Goal: Information Seeking & Learning: Learn about a topic

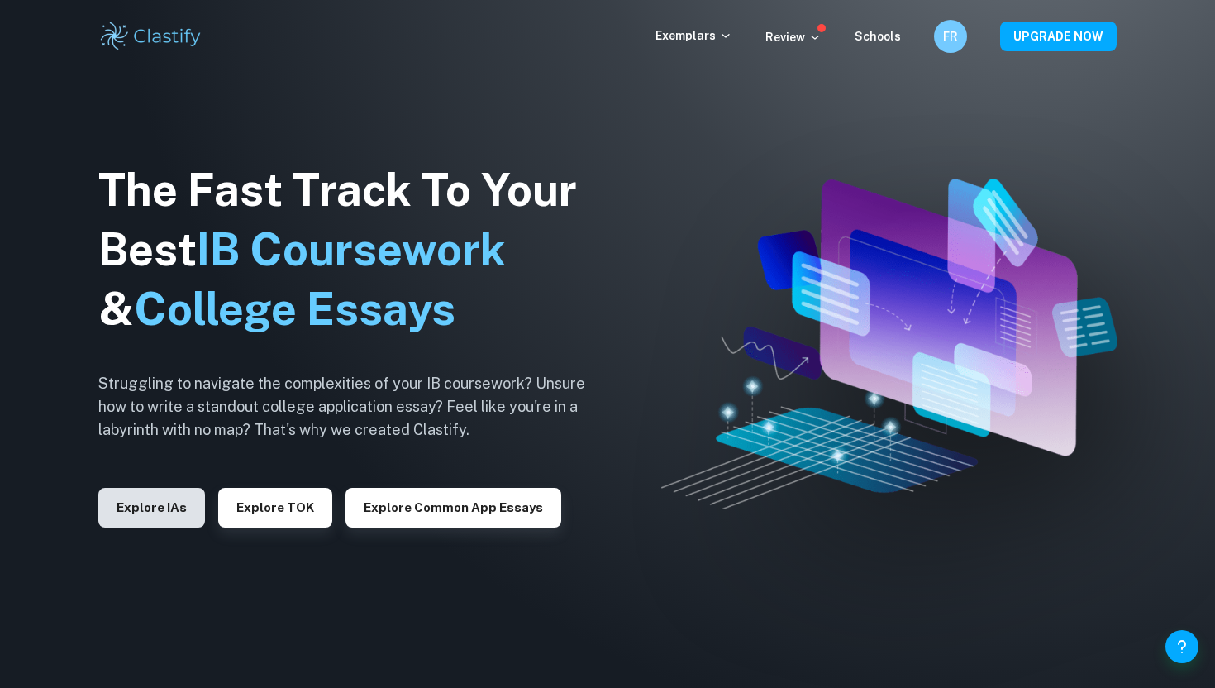
click at [149, 521] on button "Explore IAs" at bounding box center [151, 508] width 107 height 40
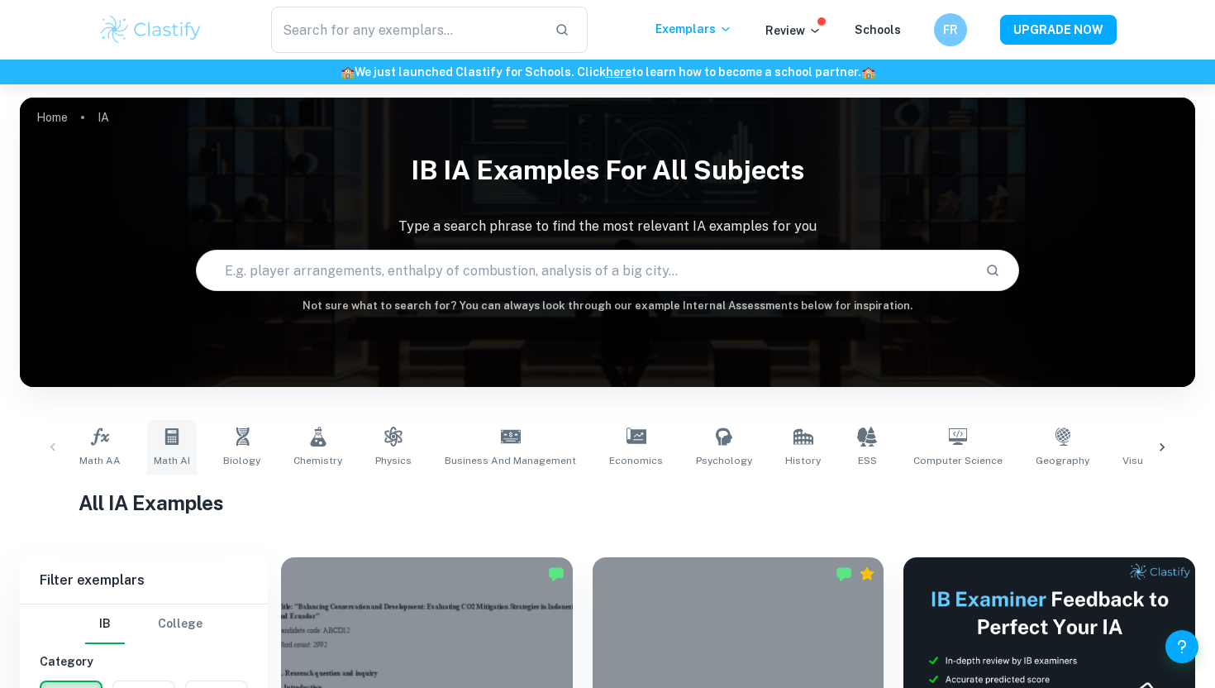
click at [173, 448] on link "Math AI" at bounding box center [172, 447] width 50 height 55
click at [90, 449] on link "Math AA" at bounding box center [100, 447] width 55 height 55
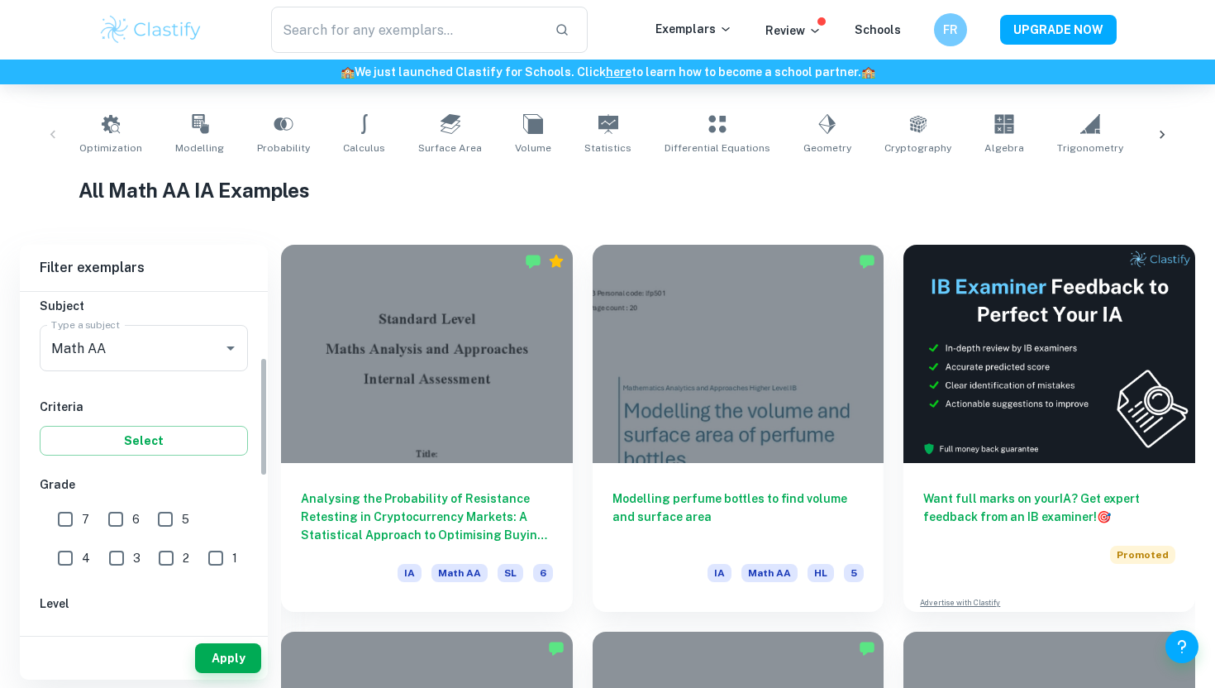
scroll to position [231, 0]
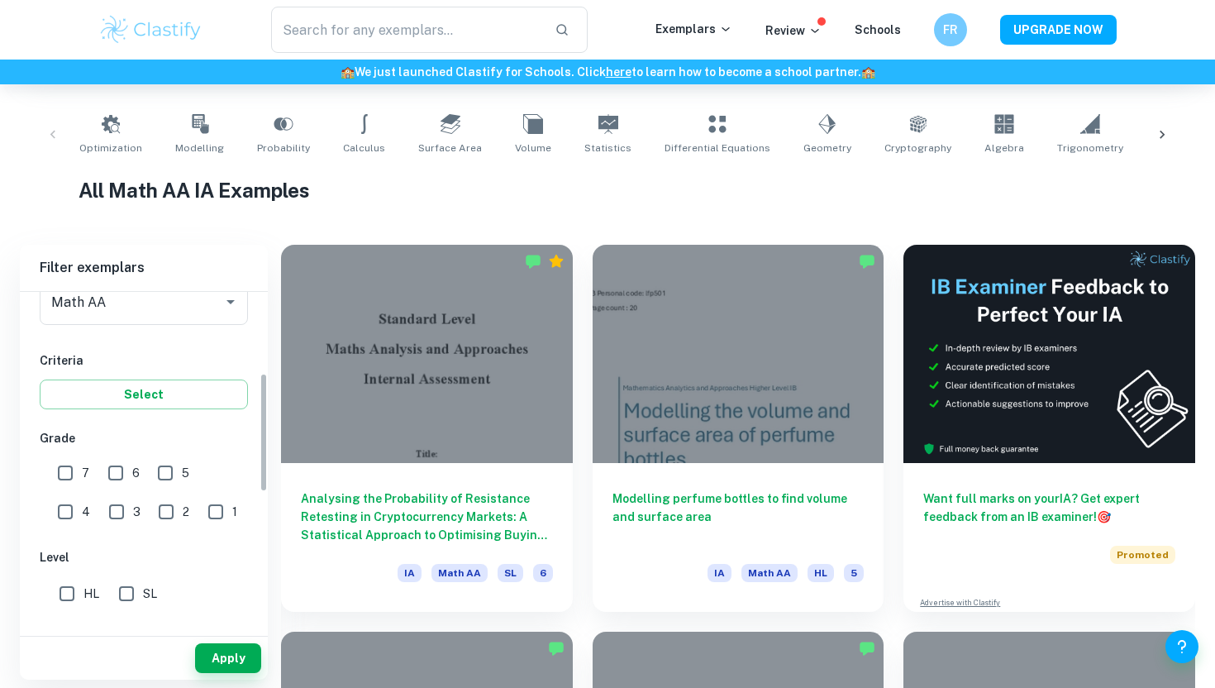
click at [69, 449] on div "IB College Category IA EE TOK Notes Subject Type a subject Math AA Type a subje…" at bounding box center [144, 538] width 248 height 956
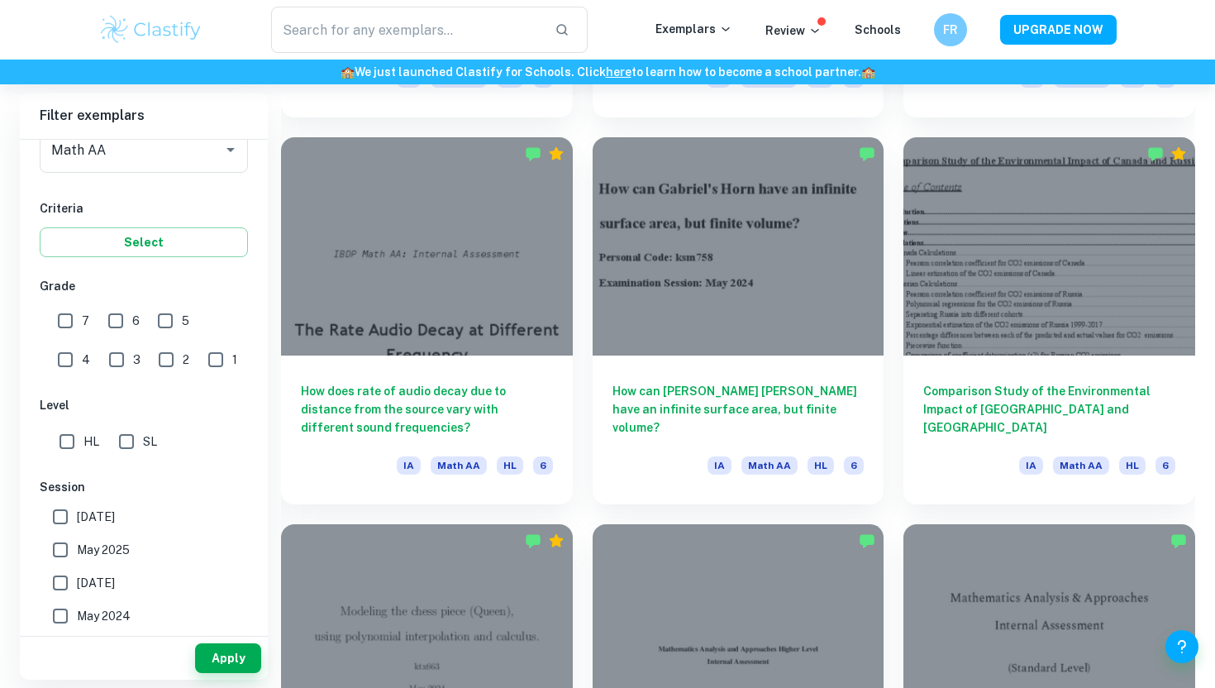
scroll to position [2514, 0]
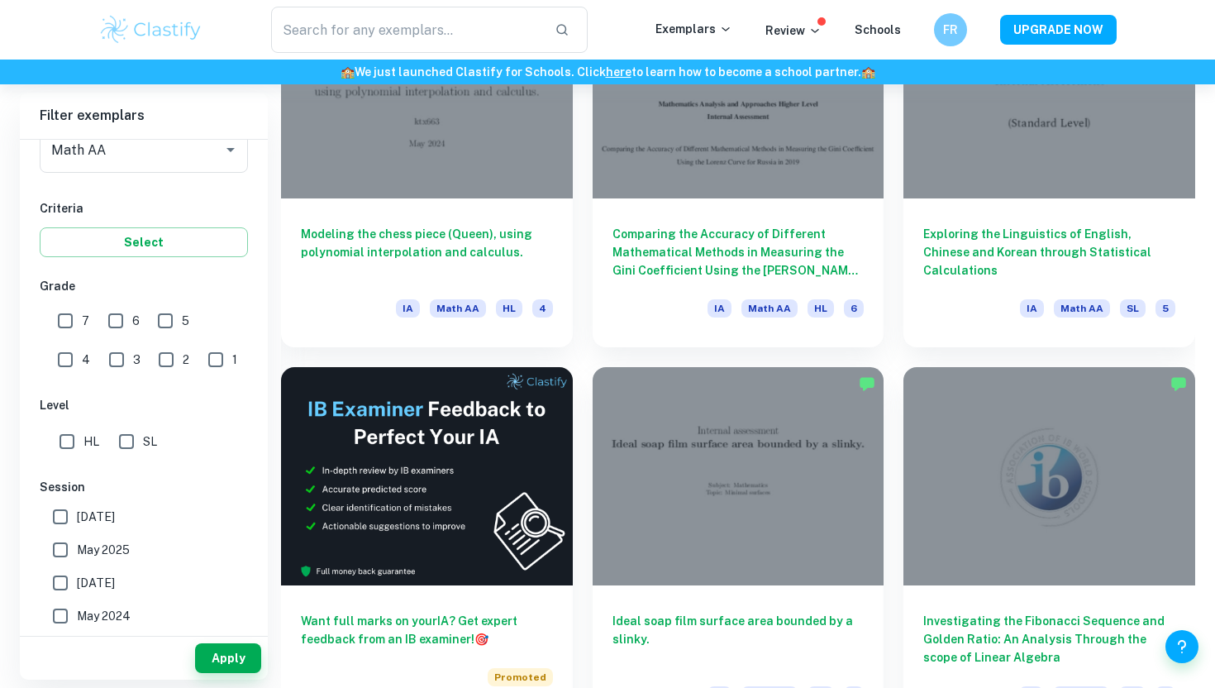
click at [70, 331] on input "7" at bounding box center [65, 320] width 33 height 33
checkbox input "true"
click at [227, 659] on button "Apply" at bounding box center [228, 658] width 66 height 30
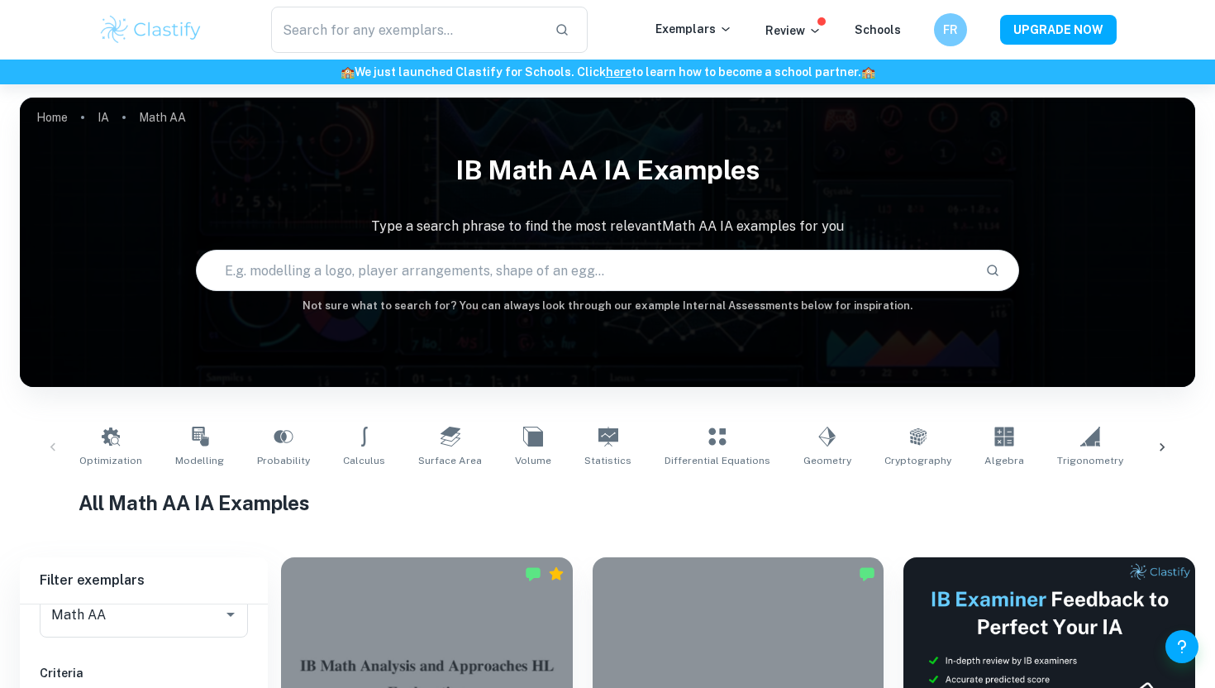
scroll to position [351, 0]
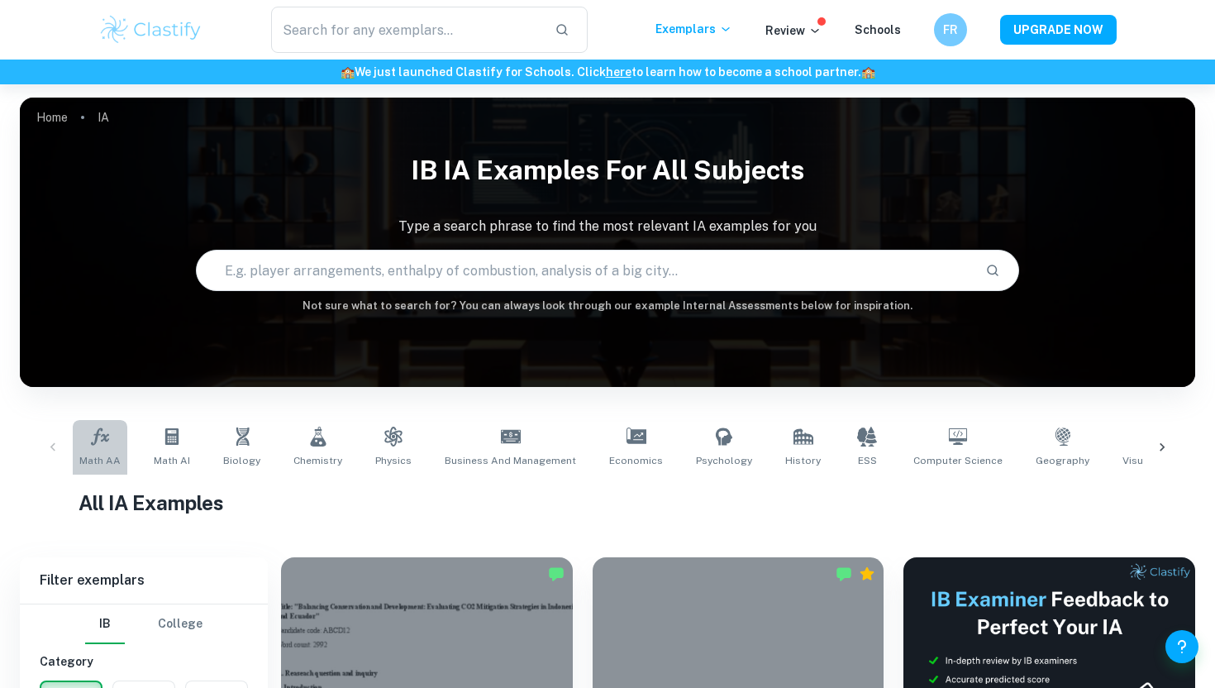
click at [93, 442] on icon at bounding box center [100, 435] width 18 height 17
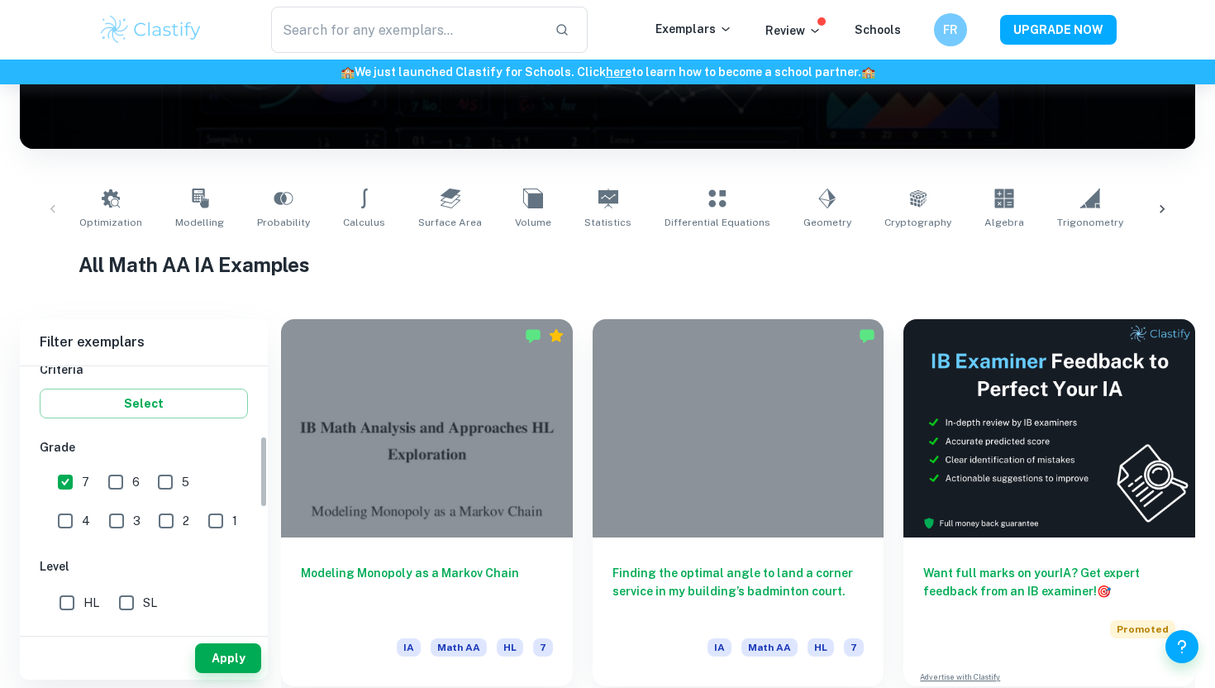
scroll to position [297, 0]
click at [225, 662] on button "Apply" at bounding box center [228, 658] width 66 height 30
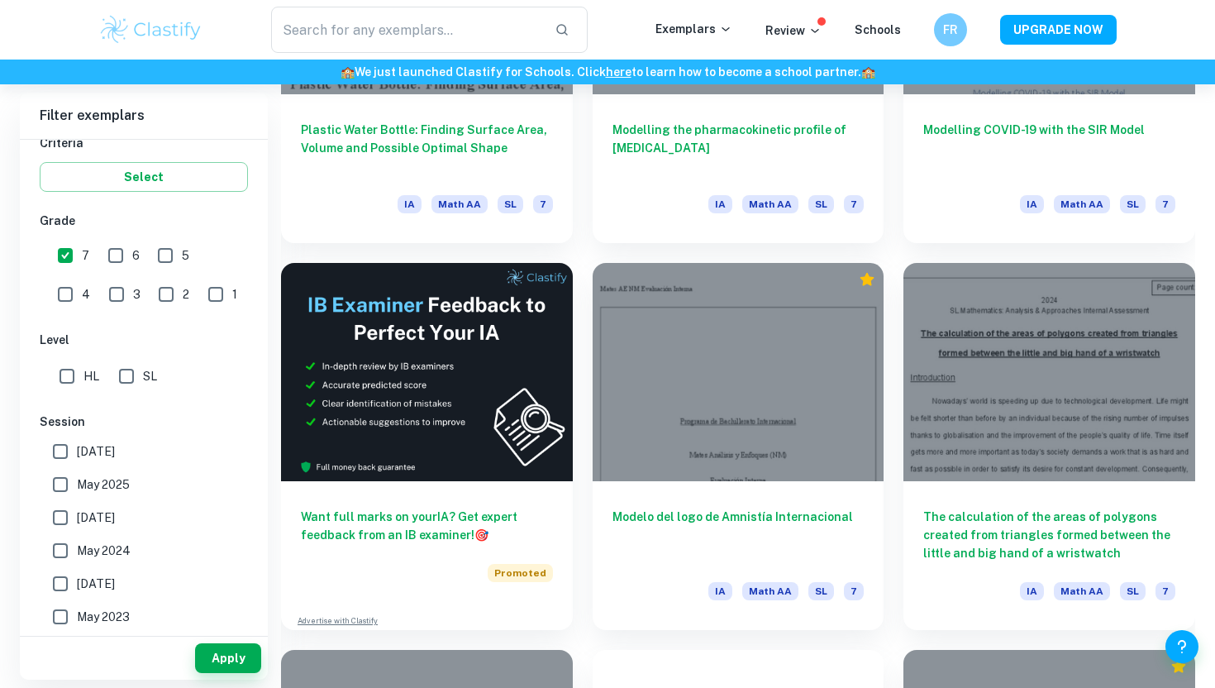
scroll to position [2767, 0]
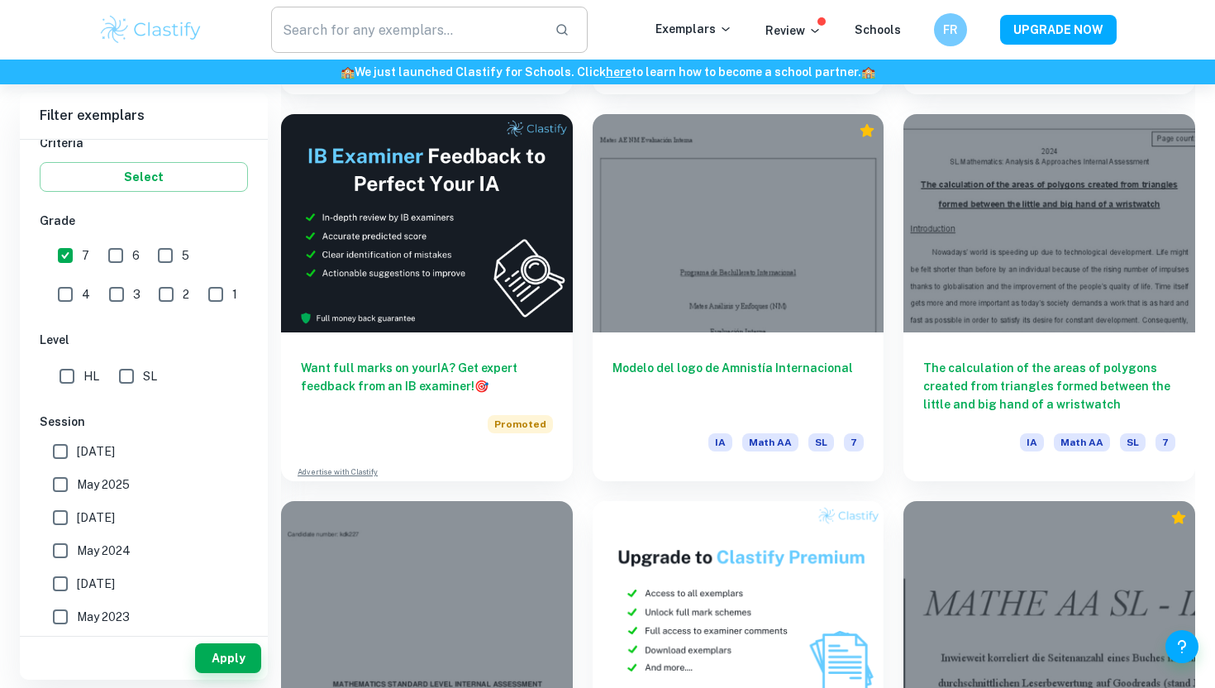
click at [469, 24] on input "text" at bounding box center [406, 30] width 270 height 46
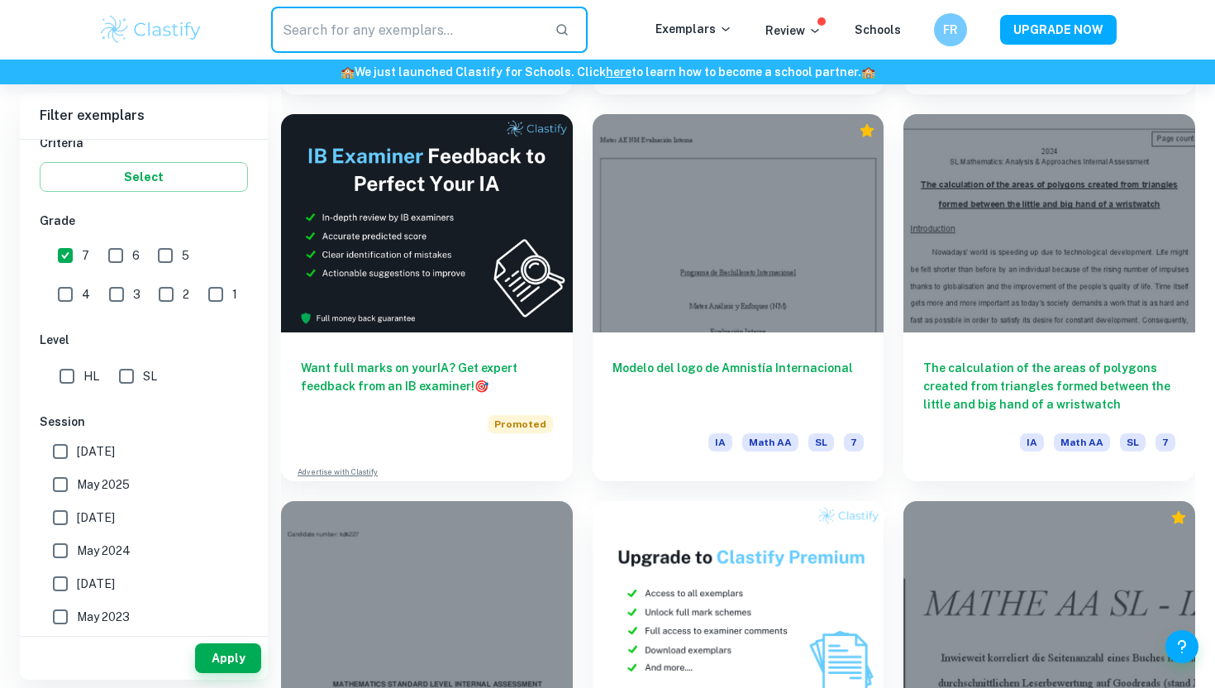
click at [394, 41] on input "text" at bounding box center [406, 30] width 270 height 46
click at [394, 39] on input "text" at bounding box center [406, 30] width 270 height 46
type input "centroid"
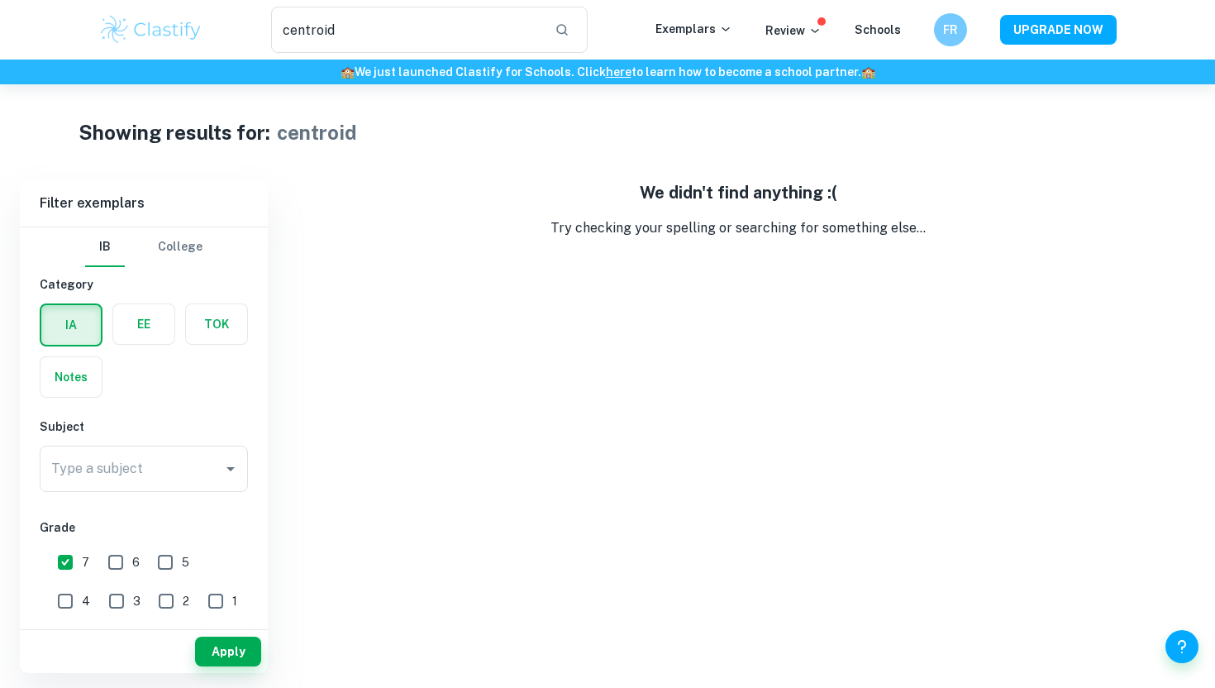
click at [64, 561] on input "7" at bounding box center [65, 562] width 33 height 33
checkbox input "false"
click at [208, 655] on button "Apply" at bounding box center [228, 652] width 66 height 30
click at [419, 28] on input "centroid" at bounding box center [406, 30] width 270 height 46
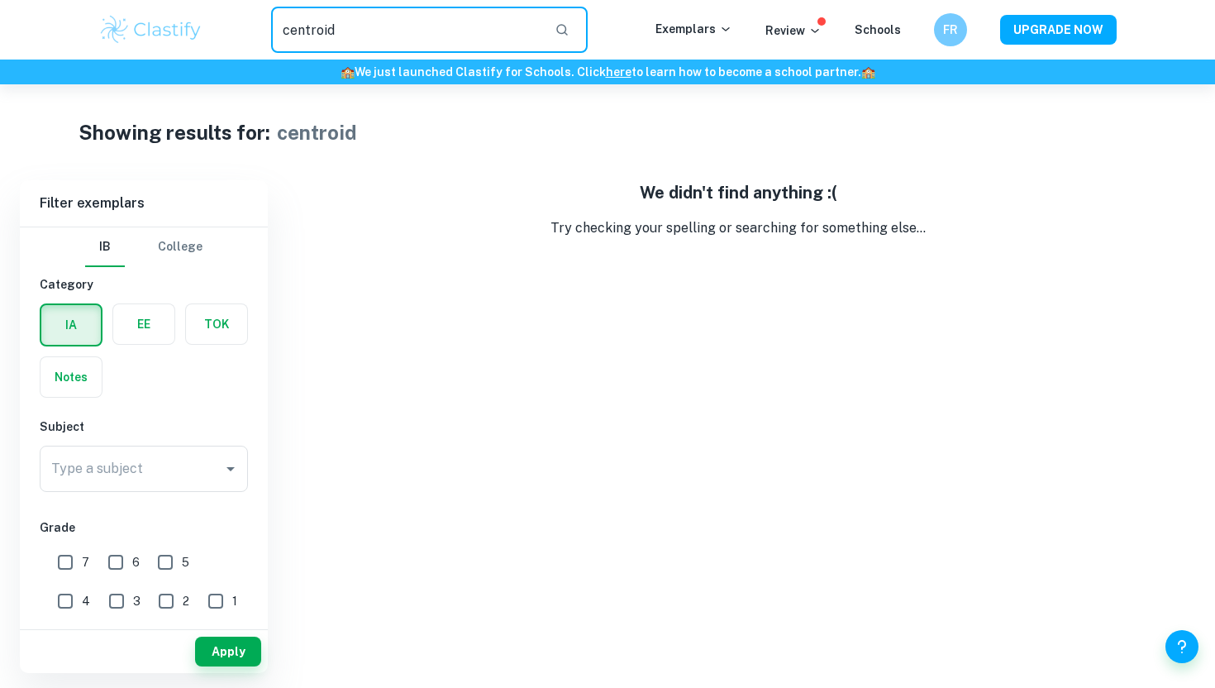
click at [419, 28] on input "centroid" at bounding box center [406, 30] width 270 height 46
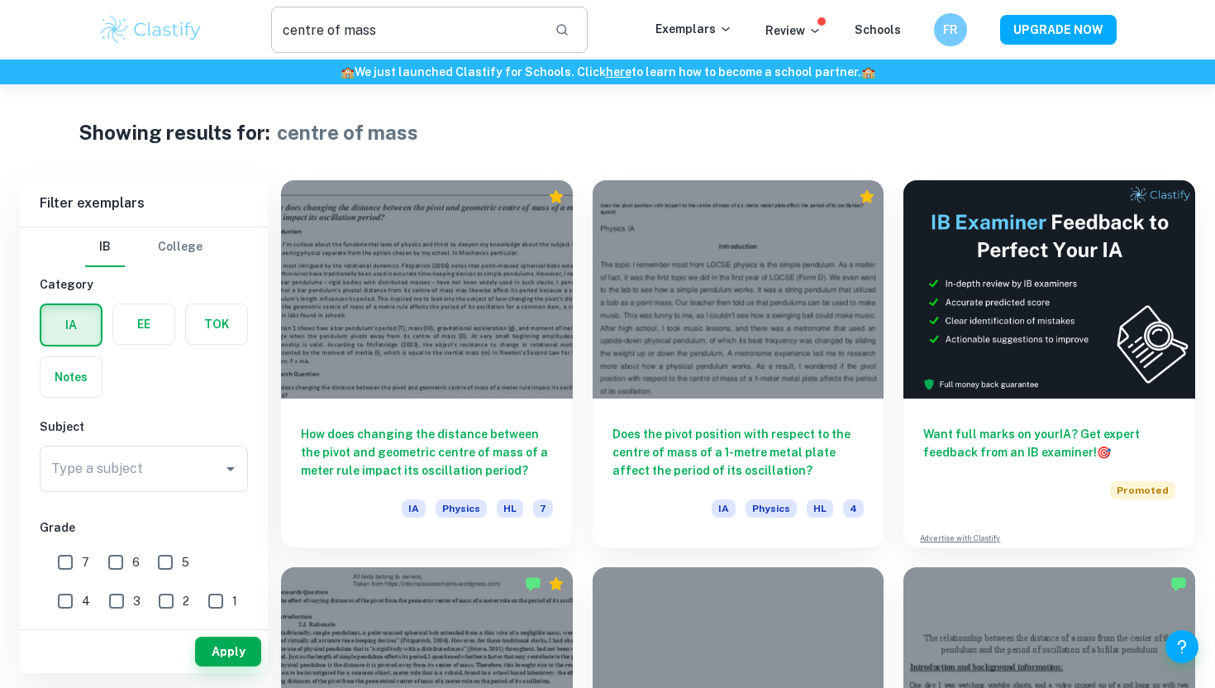
click at [418, 38] on input "centre of mass" at bounding box center [406, 30] width 270 height 46
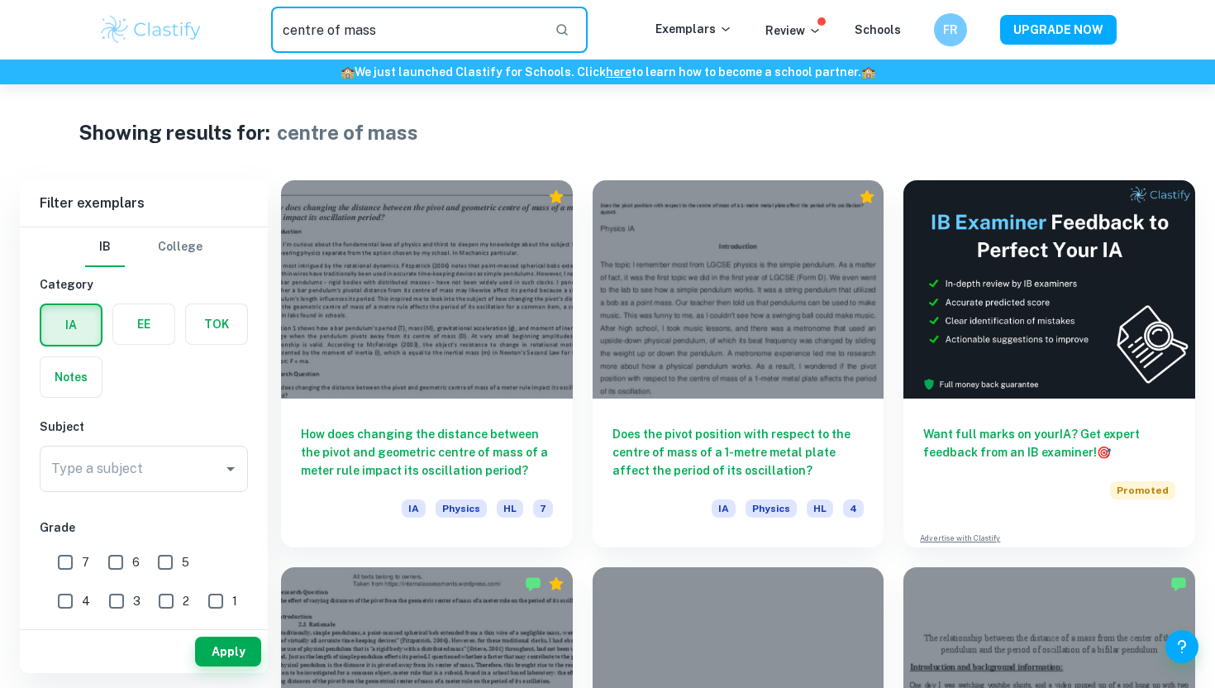
click at [418, 38] on input "centre of mass" at bounding box center [406, 30] width 270 height 46
type input "c"
click at [147, 45] on img at bounding box center [150, 29] width 105 height 33
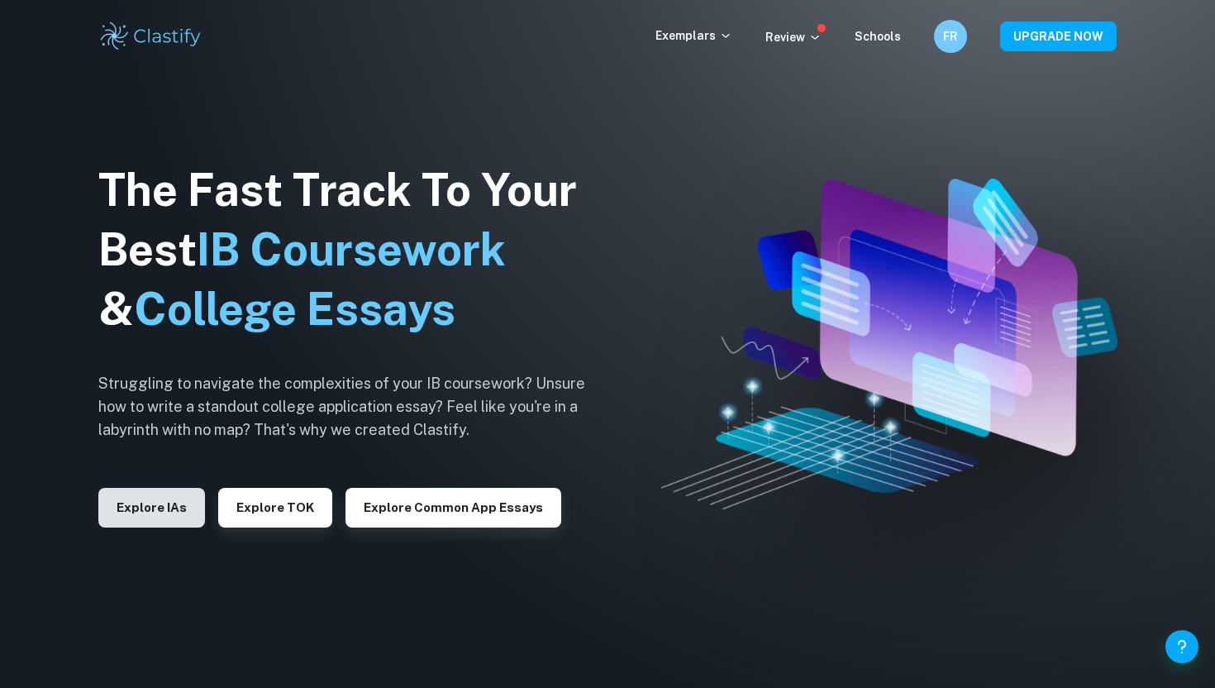
click at [156, 521] on button "Explore IAs" at bounding box center [151, 508] width 107 height 40
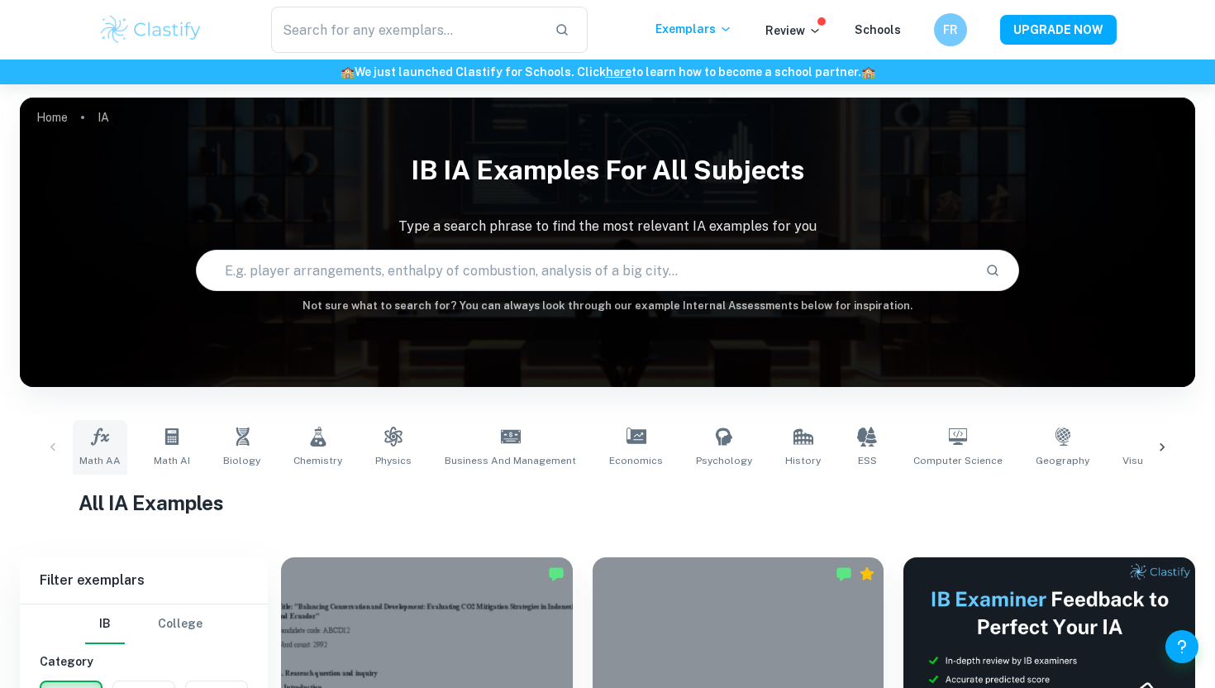
click at [97, 444] on icon at bounding box center [100, 437] width 20 height 20
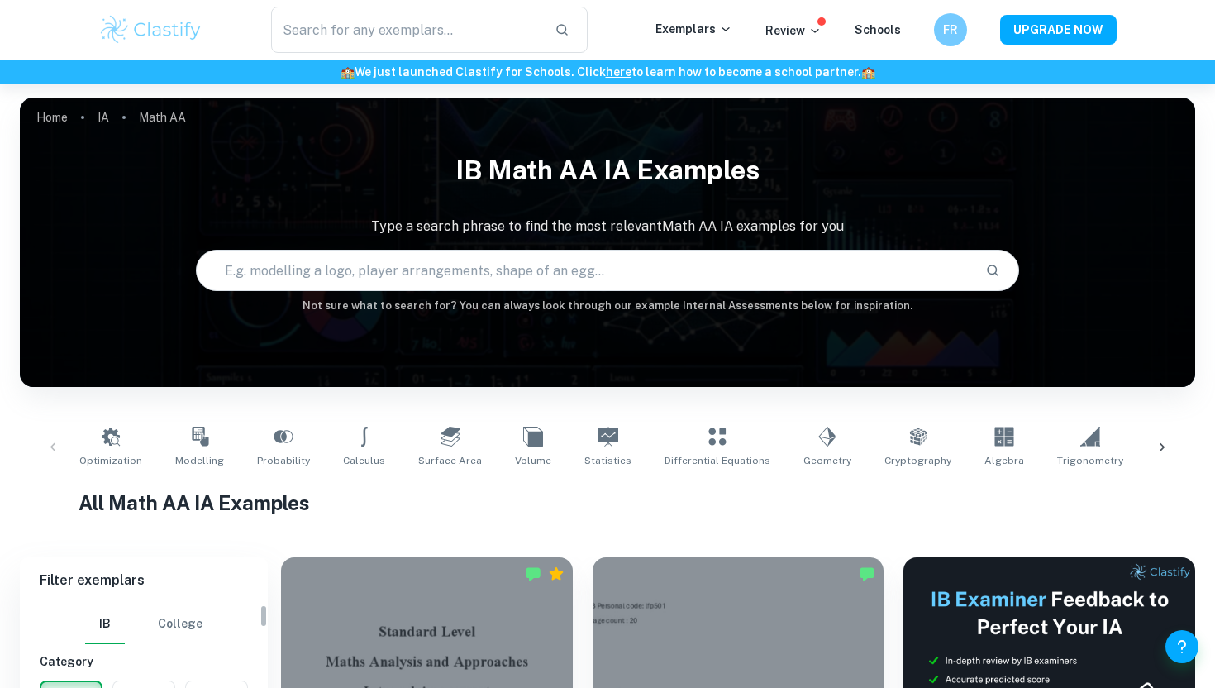
scroll to position [152, 0]
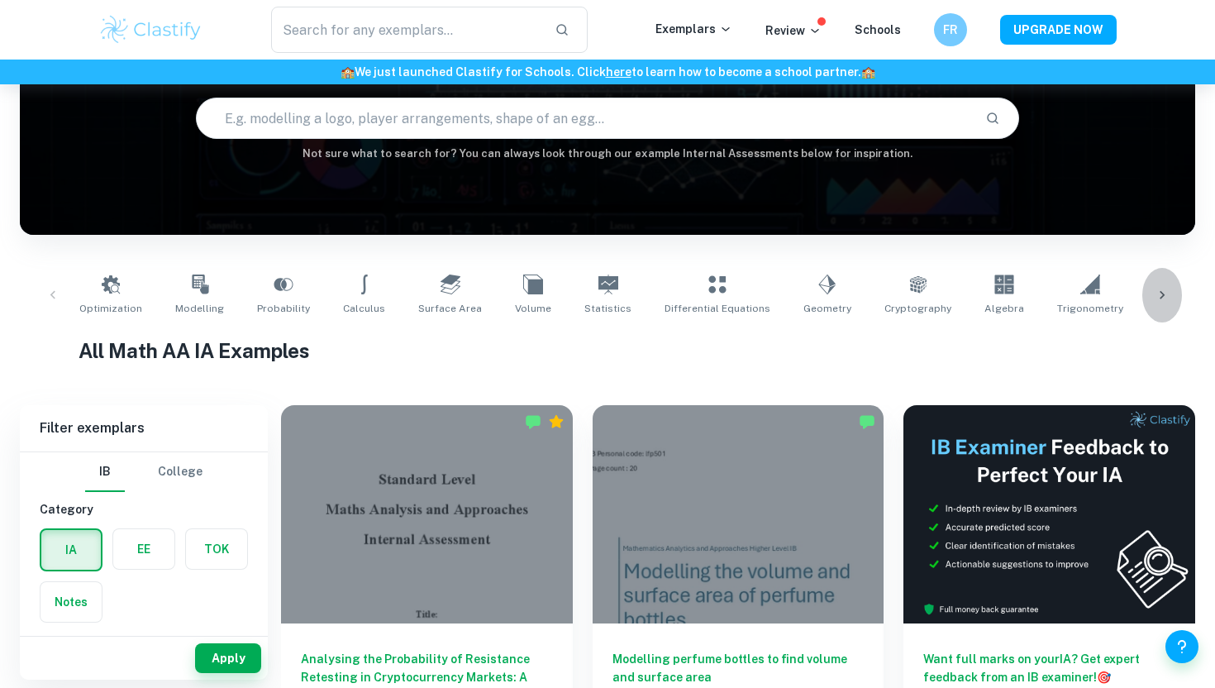
click at [1172, 283] on div at bounding box center [1163, 295] width 40 height 55
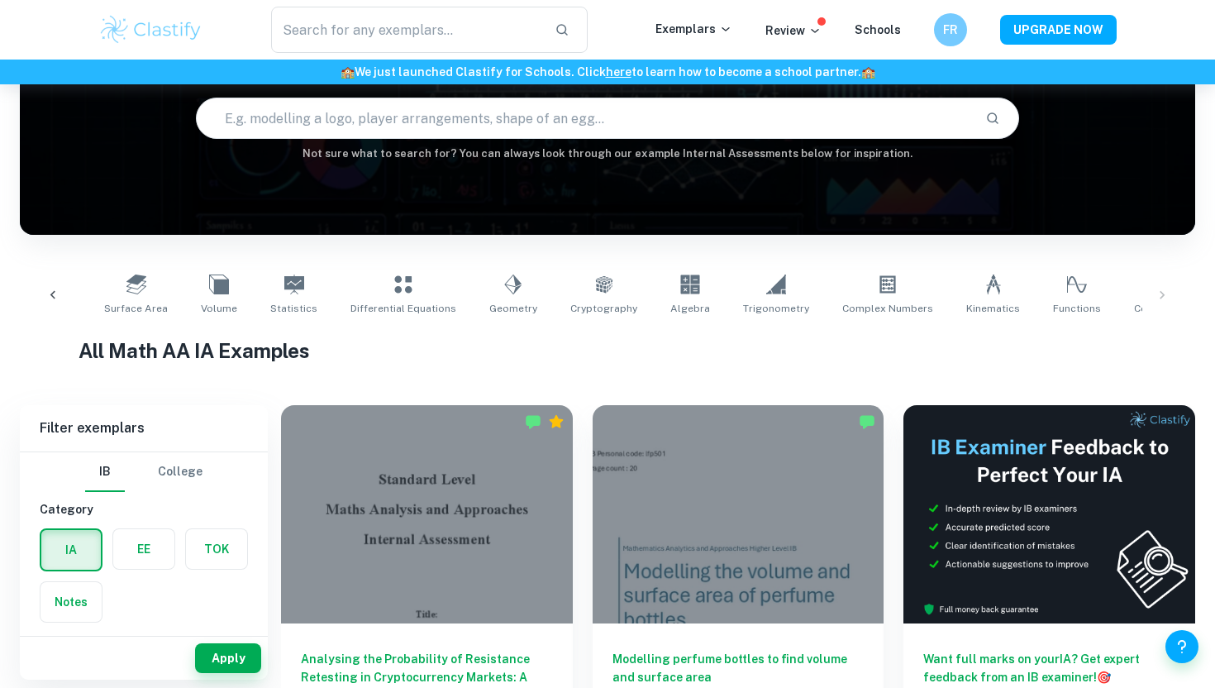
click at [1172, 283] on div "Optimization Modelling Probability Calculus Surface Area Volume Statistics Diff…" at bounding box center [607, 295] width 1149 height 55
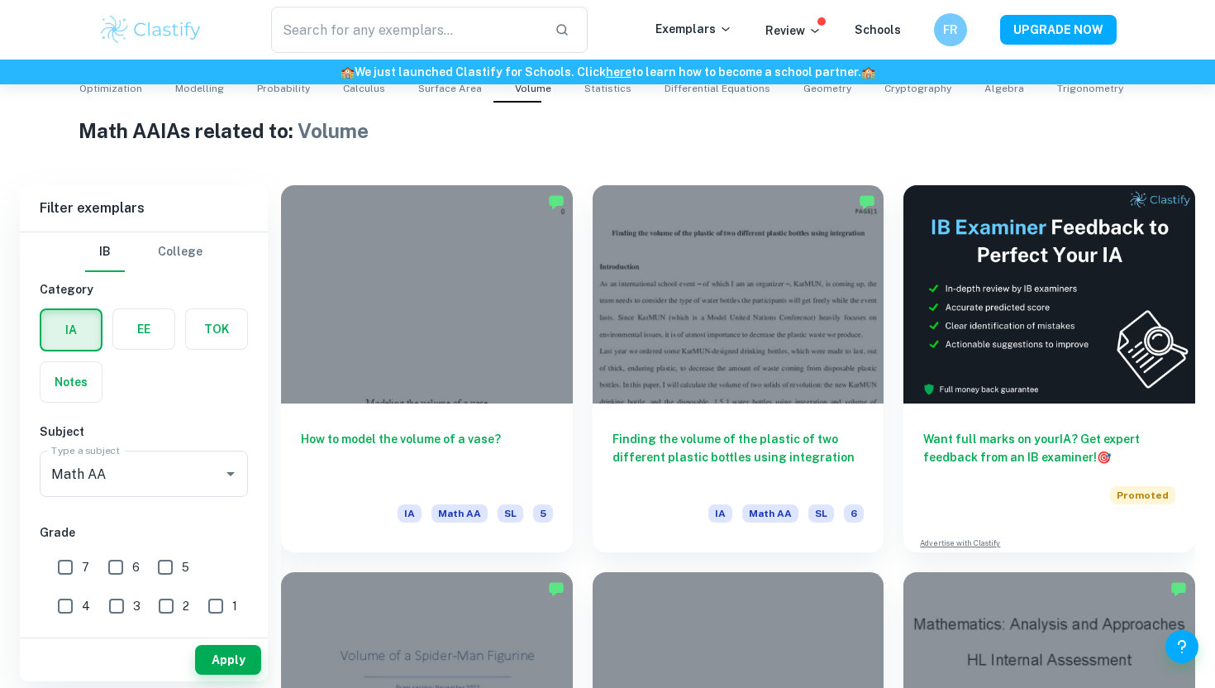
scroll to position [374, 0]
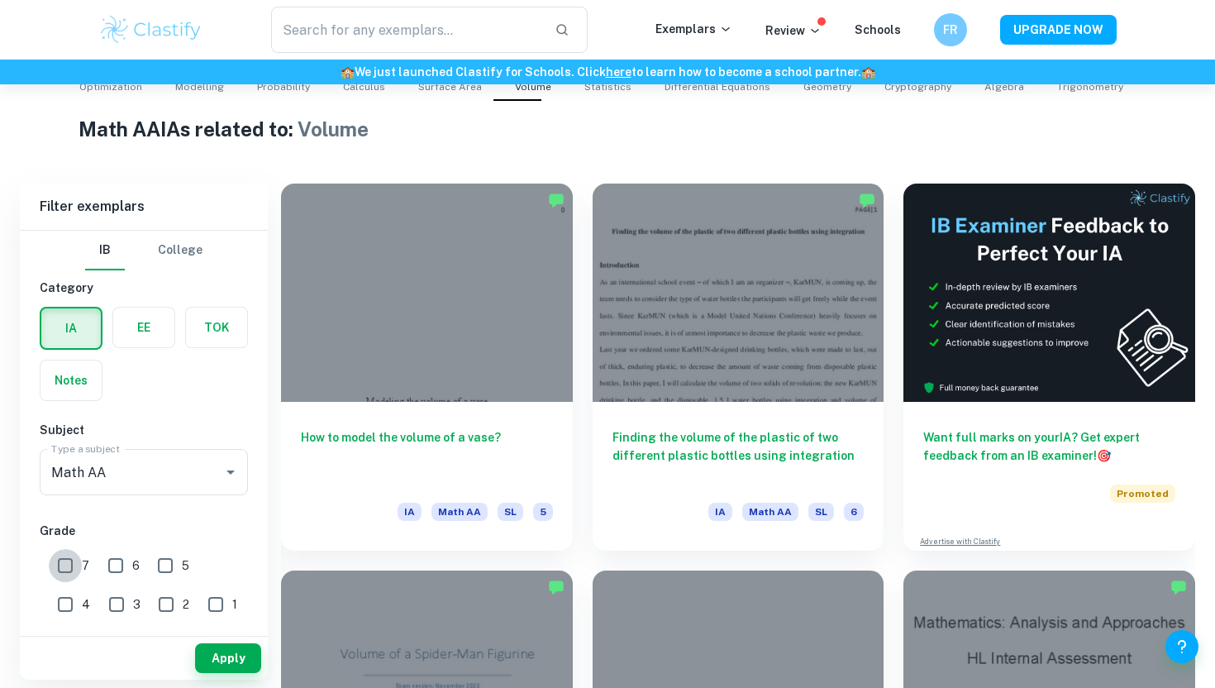
click at [60, 561] on input "7" at bounding box center [65, 565] width 33 height 33
checkbox input "true"
click at [199, 651] on button "Apply" at bounding box center [228, 658] width 66 height 30
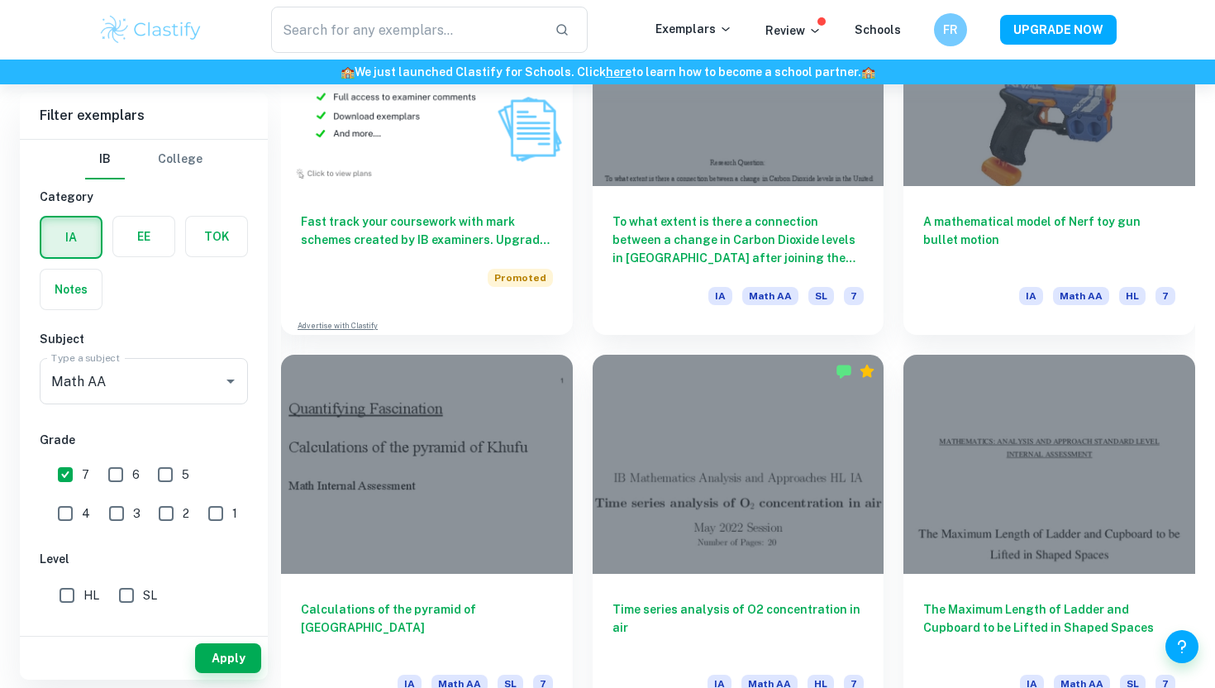
scroll to position [1365, 0]
